Goal: Navigation & Orientation: Find specific page/section

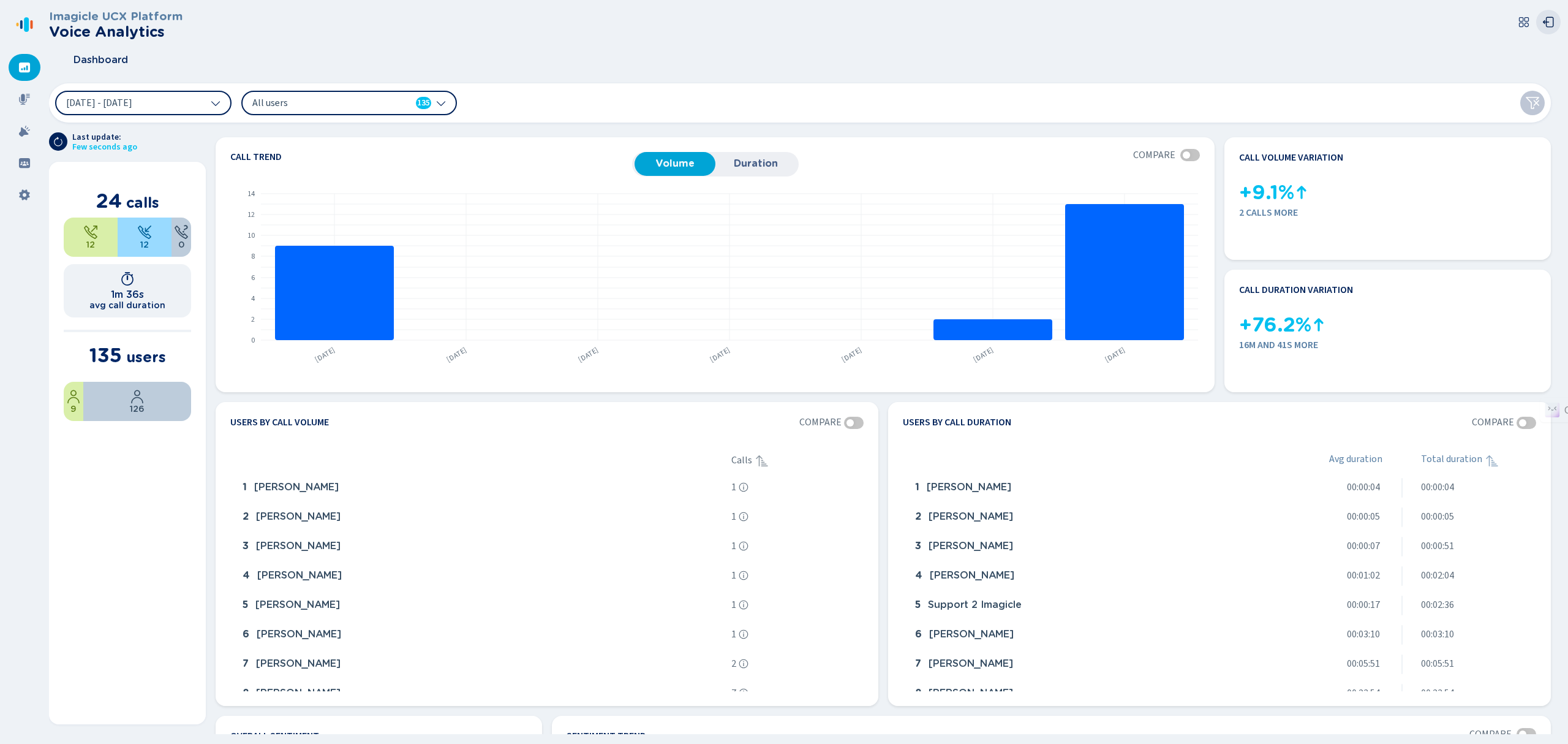
click at [1548, 20] on icon at bounding box center [1549, 23] width 13 height 13
click at [20, 101] on icon at bounding box center [24, 99] width 11 height 11
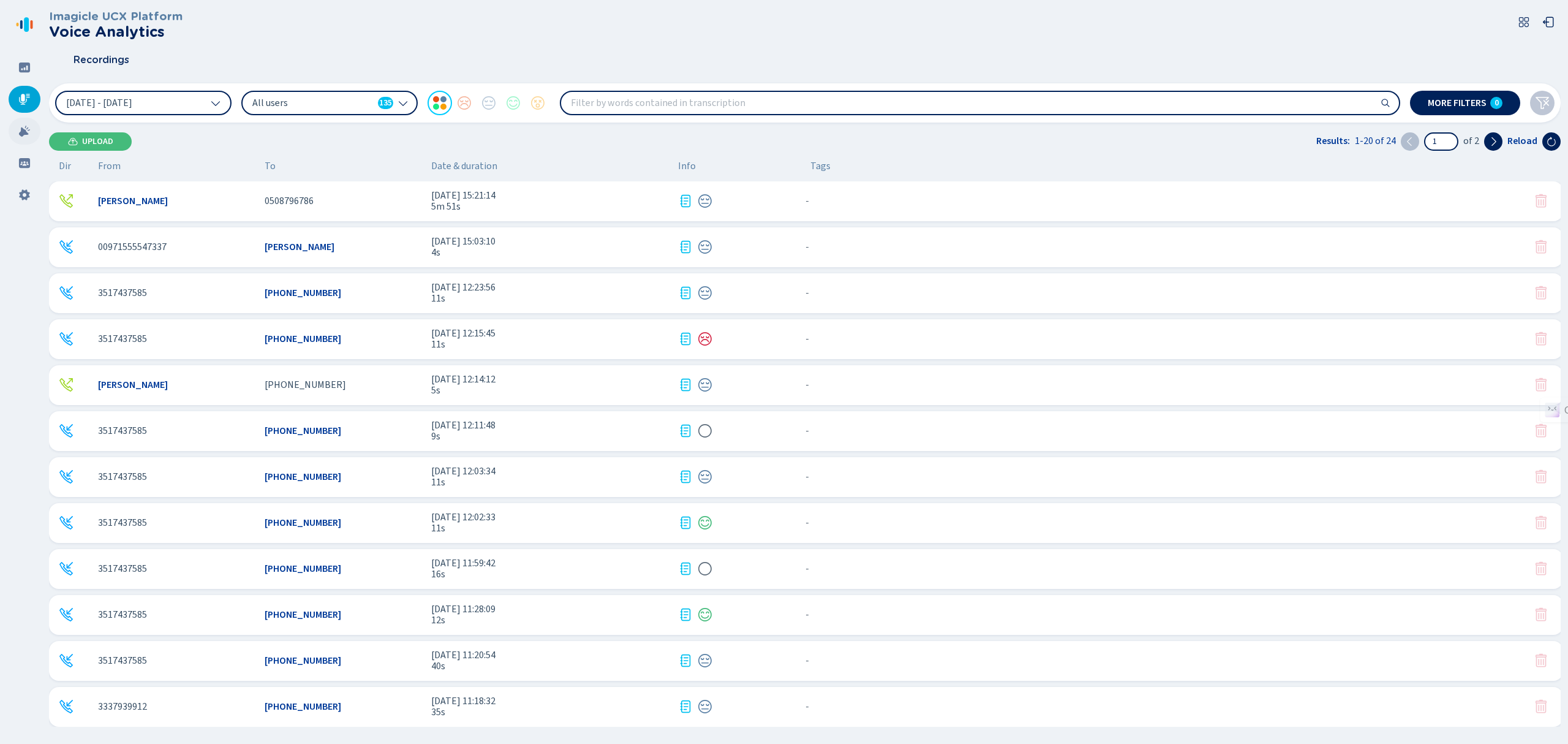
click at [30, 133] on icon at bounding box center [24, 131] width 13 height 13
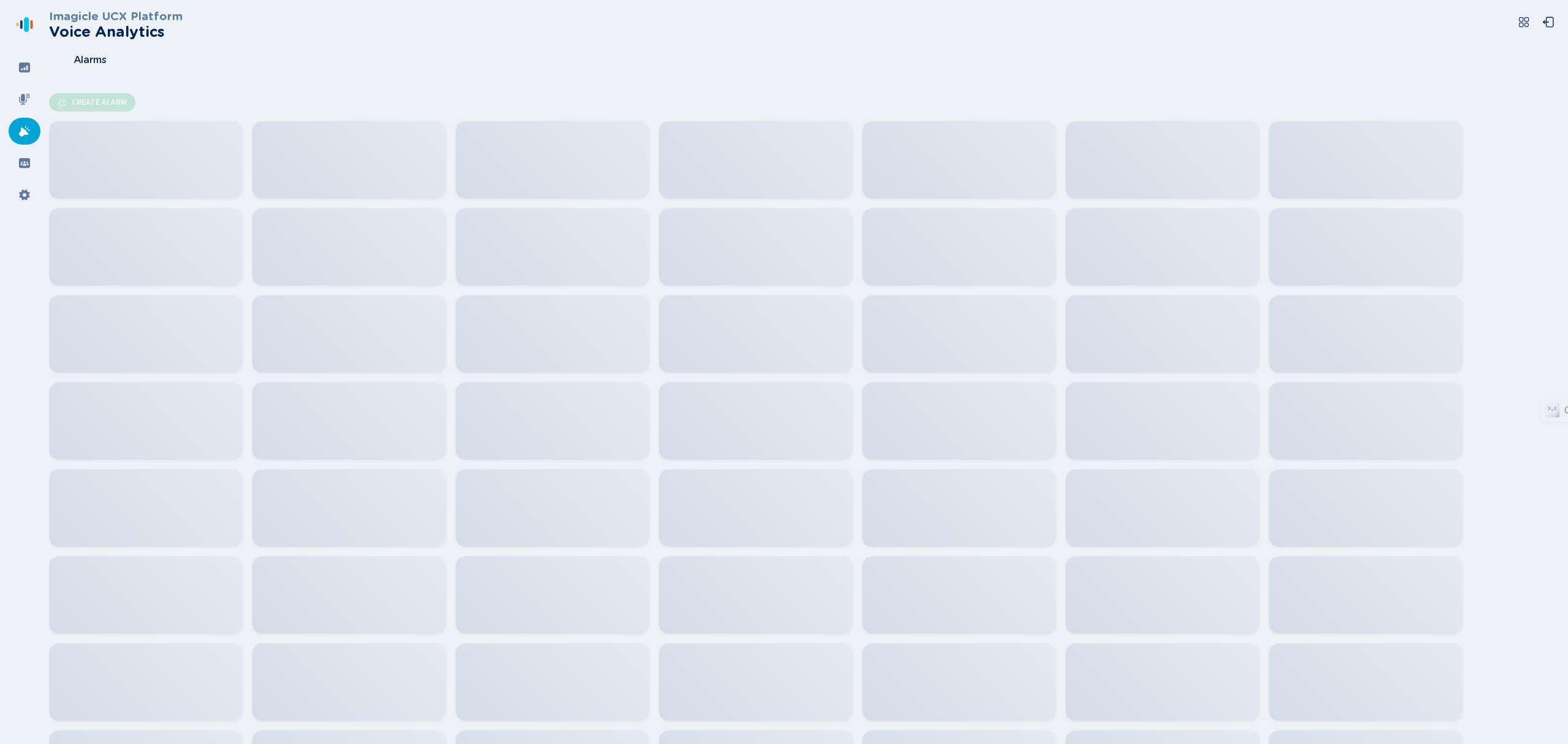
click at [1526, 28] on button at bounding box center [1524, 22] width 24 height 24
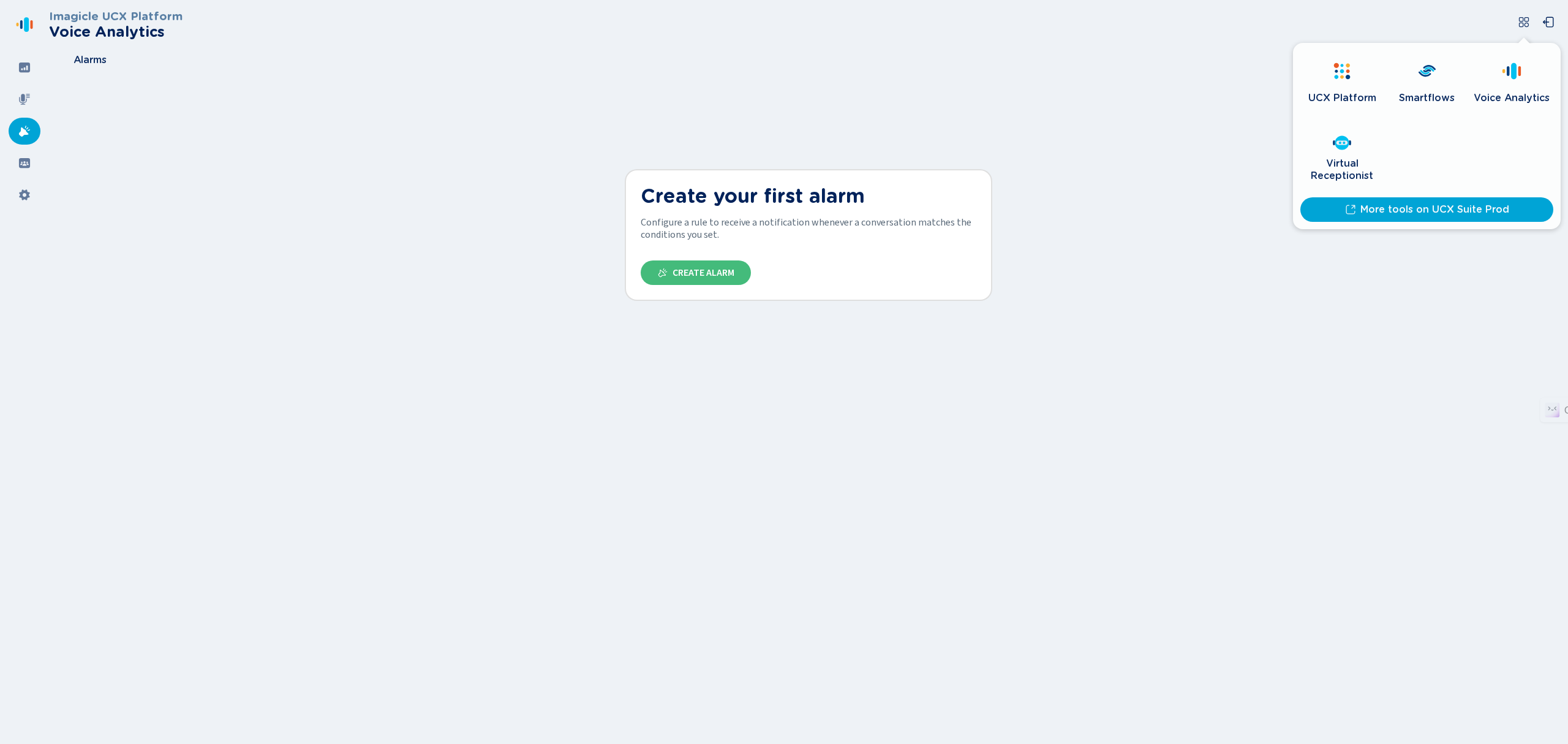
click at [1434, 89] on div "Smartflows" at bounding box center [1427, 98] width 56 height 24
